Goal: Check status

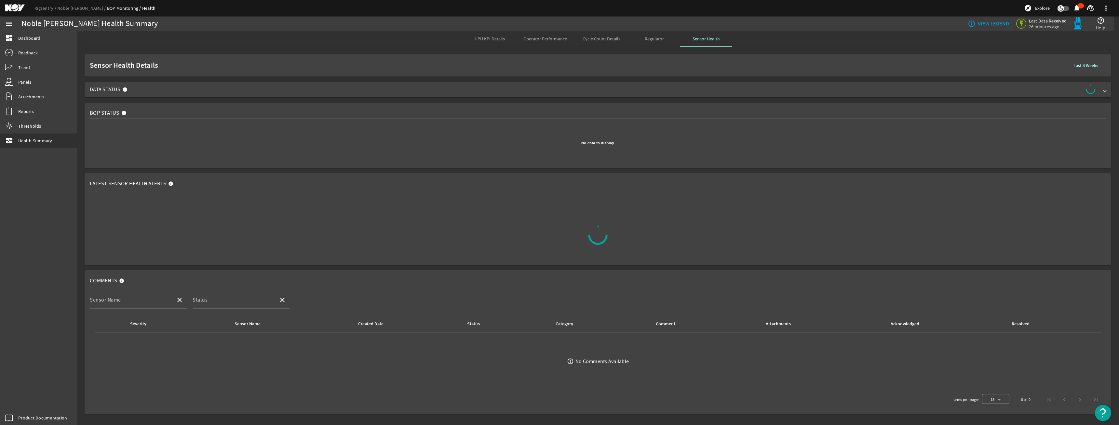
click at [516, 91] on span "Data Status" at bounding box center [597, 89] width 1014 height 10
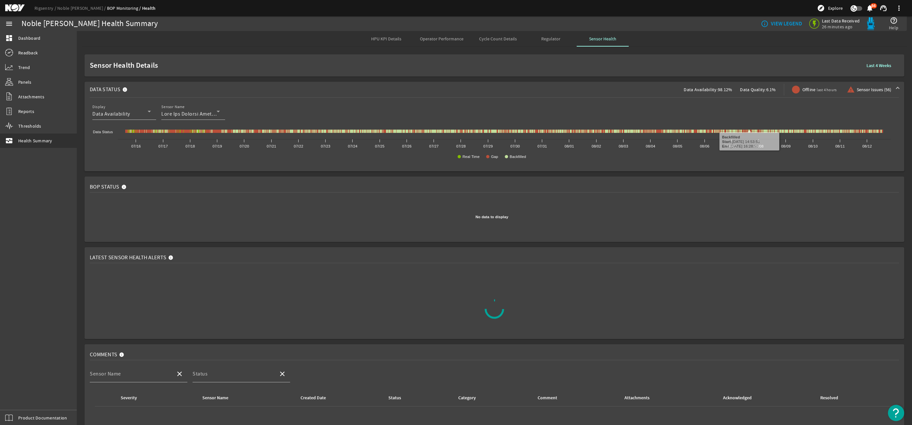
click at [876, 70] on span at bounding box center [878, 66] width 35 height 16
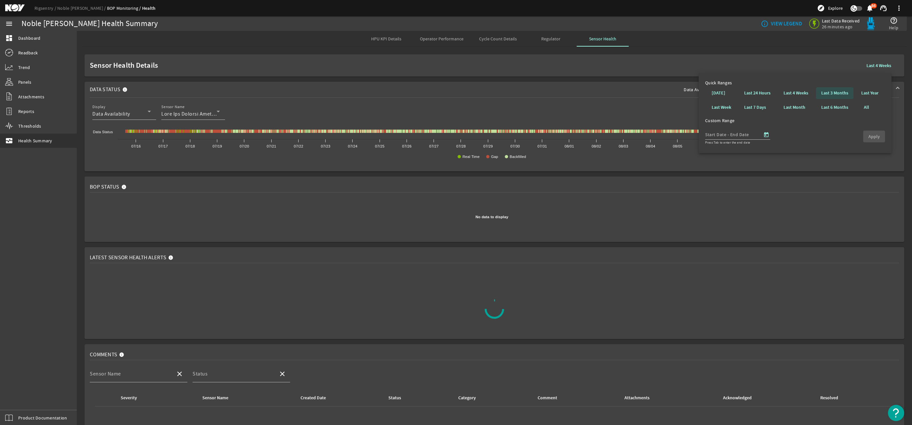
click at [837, 96] on b "Last 3 Months" at bounding box center [834, 93] width 27 height 7
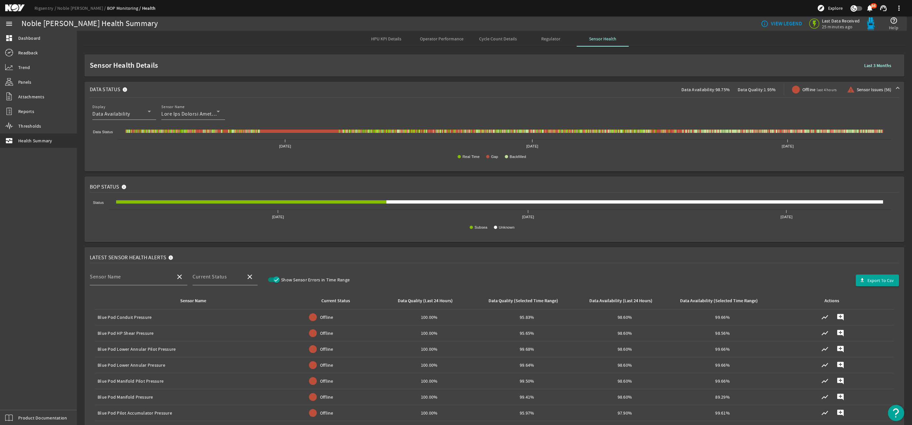
click at [880, 62] on b "Last 3 Months" at bounding box center [877, 65] width 27 height 6
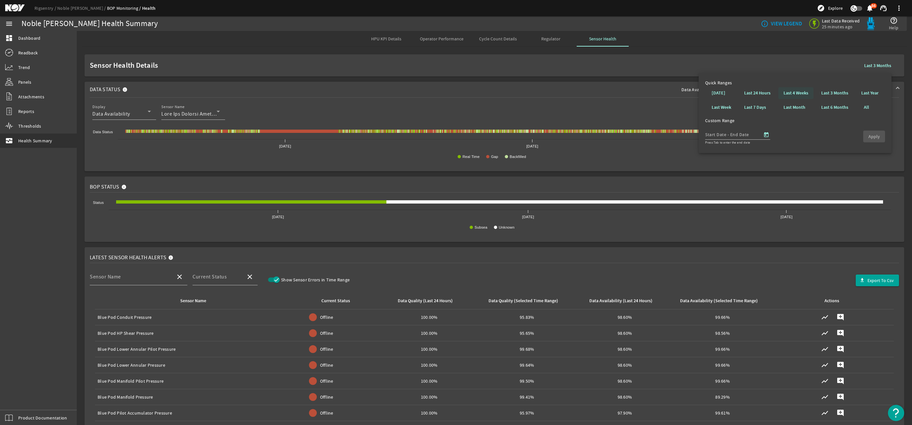
click at [787, 95] on b "Last 4 Weeks" at bounding box center [796, 93] width 25 height 7
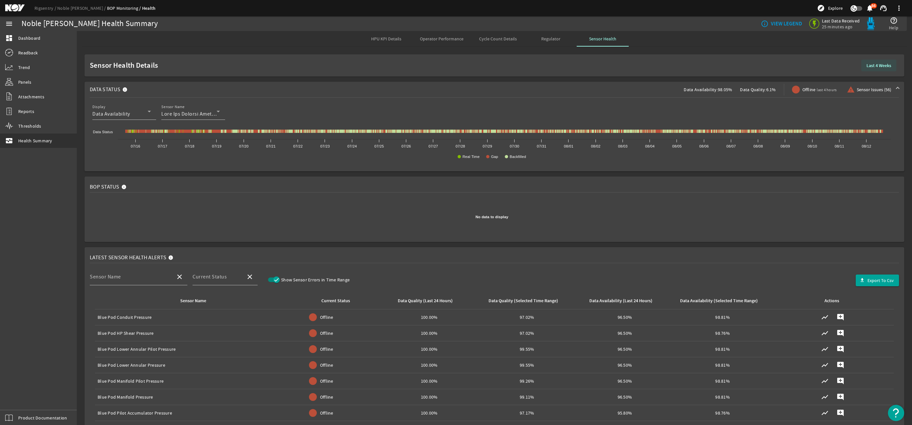
click at [869, 66] on b "Last 4 Weeks" at bounding box center [879, 65] width 25 height 6
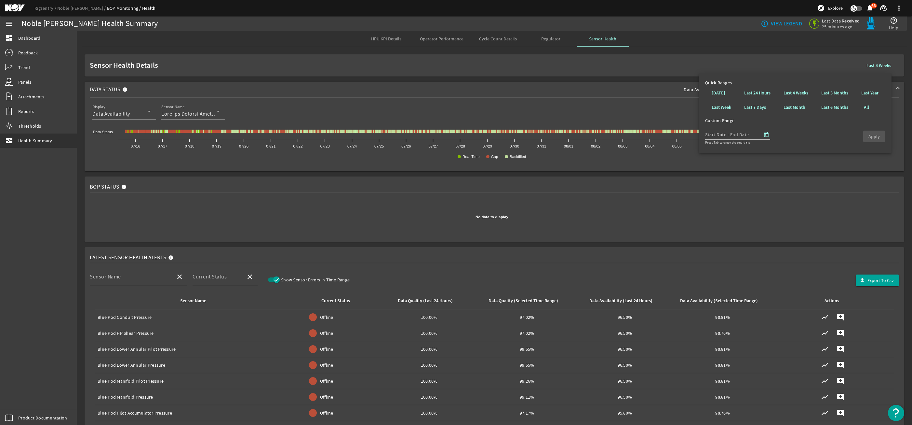
click at [838, 97] on span at bounding box center [834, 93] width 37 height 16
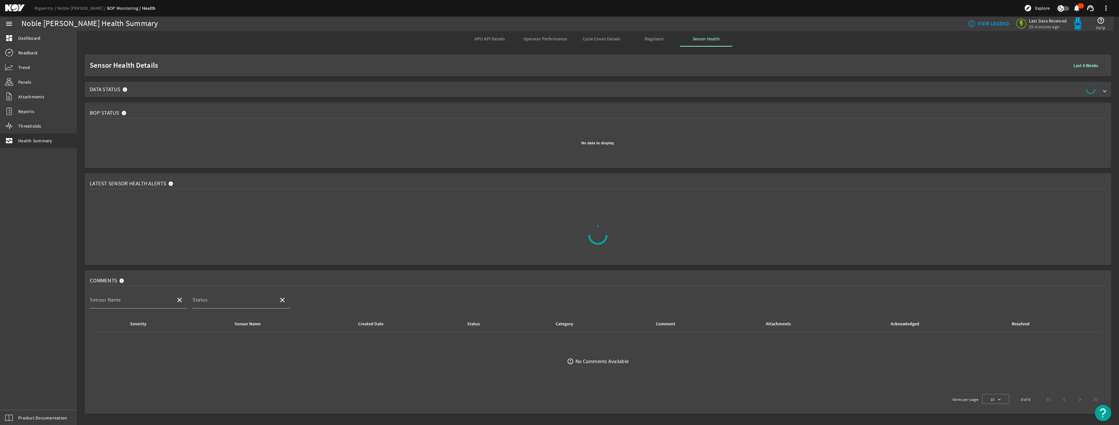
click at [325, 91] on span "Data Status" at bounding box center [597, 89] width 1014 height 10
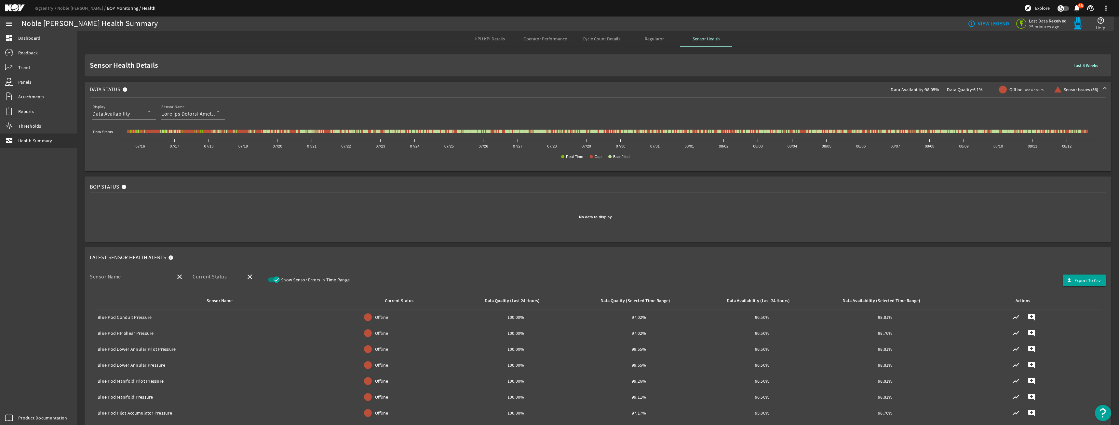
click at [1062, 72] on mat-card "Sensor Health Details Last 4 Weeks" at bounding box center [598, 65] width 1027 height 22
click at [1071, 69] on span at bounding box center [1085, 66] width 35 height 16
click at [1042, 108] on b "Last 6 Months" at bounding box center [1041, 107] width 27 height 7
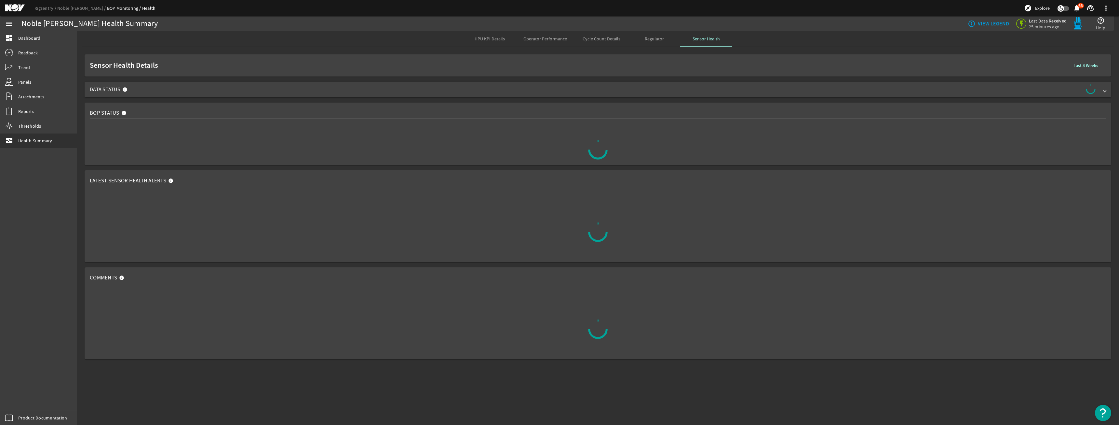
click at [170, 90] on span "Data Status" at bounding box center [597, 89] width 1014 height 10
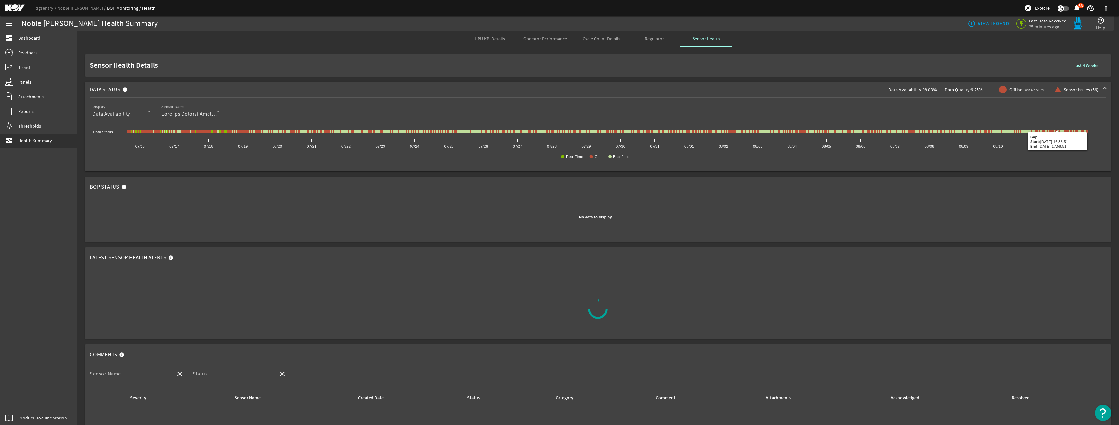
click at [1085, 65] on b "Last 4 Weeks" at bounding box center [1085, 65] width 25 height 6
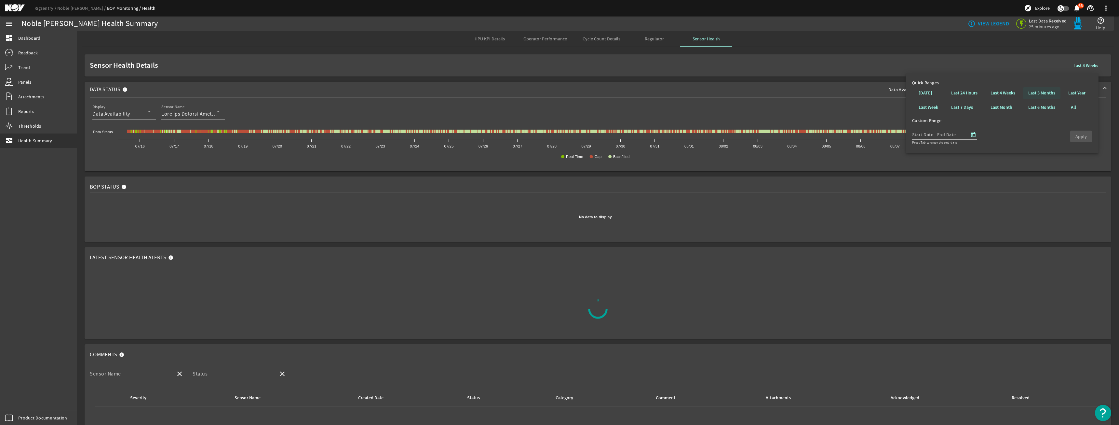
click at [1044, 92] on b "Last 3 Months" at bounding box center [1041, 93] width 27 height 7
